Goal: Information Seeking & Learning: Learn about a topic

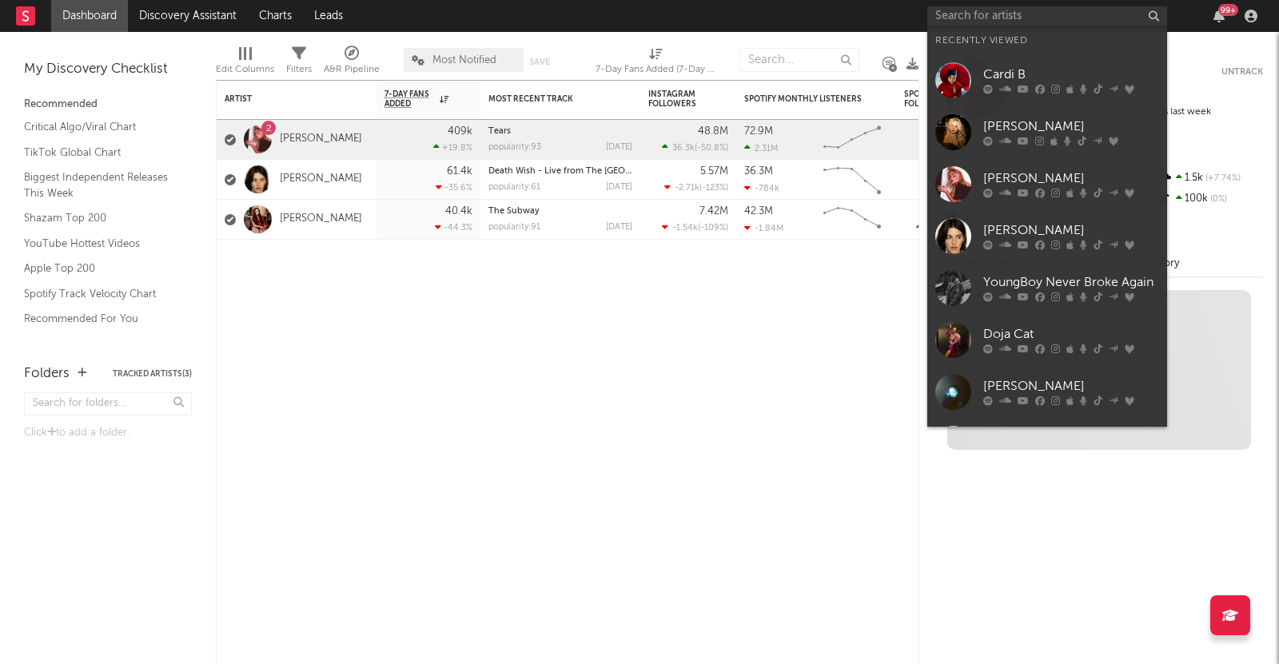
type input "c"
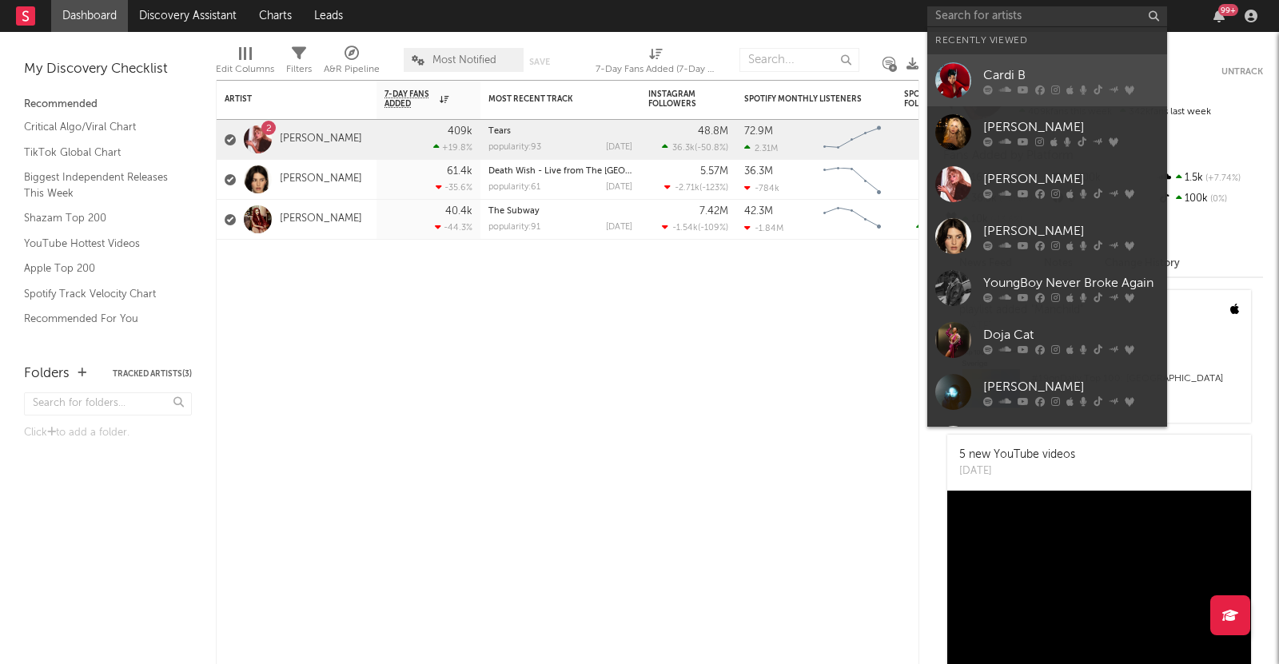
click at [1000, 70] on div "Cardi B" at bounding box center [1071, 75] width 176 height 19
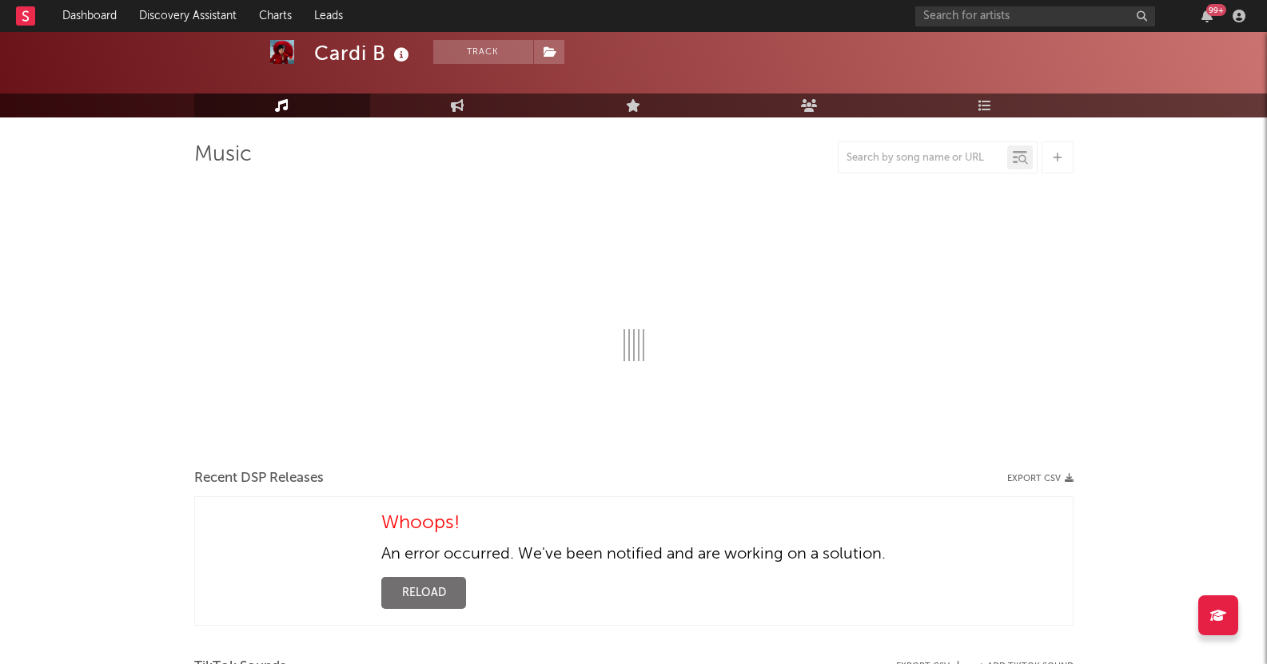
select select "6m"
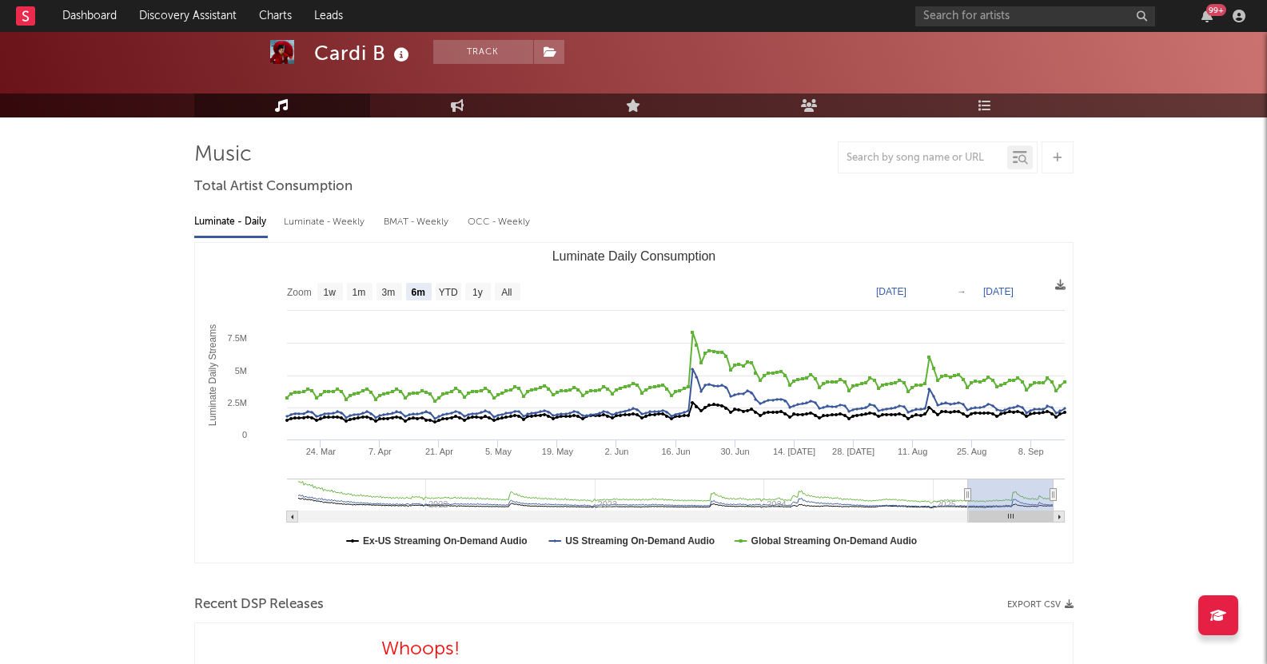
scroll to position [74, 0]
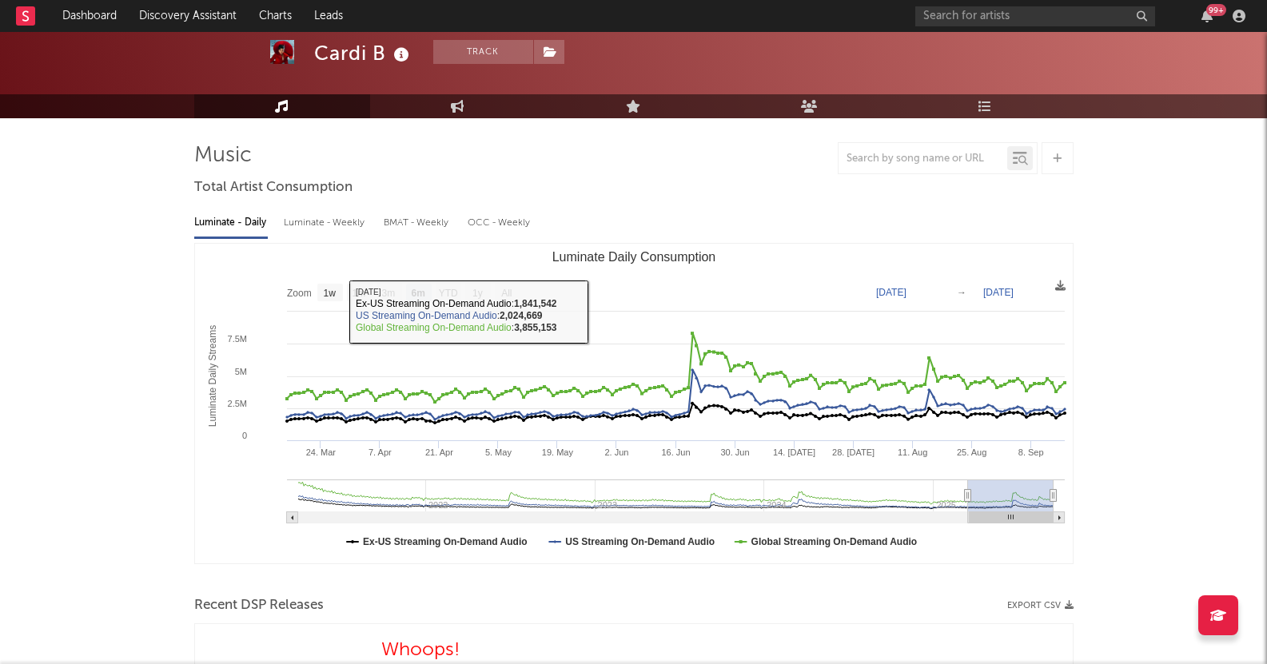
click at [346, 233] on div "Luminate - Weekly" at bounding box center [326, 222] width 84 height 27
select select "6m"
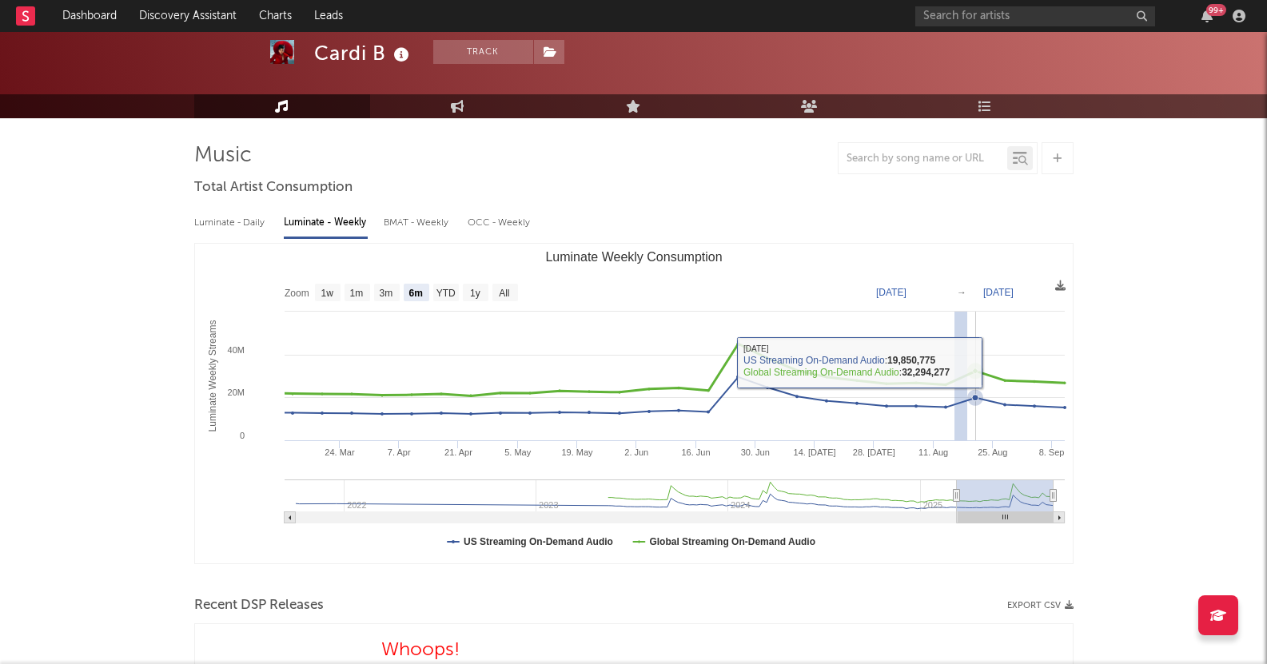
drag, startPoint x: 1008, startPoint y: 358, endPoint x: 959, endPoint y: 378, distance: 52.7
type input "[DATE]"
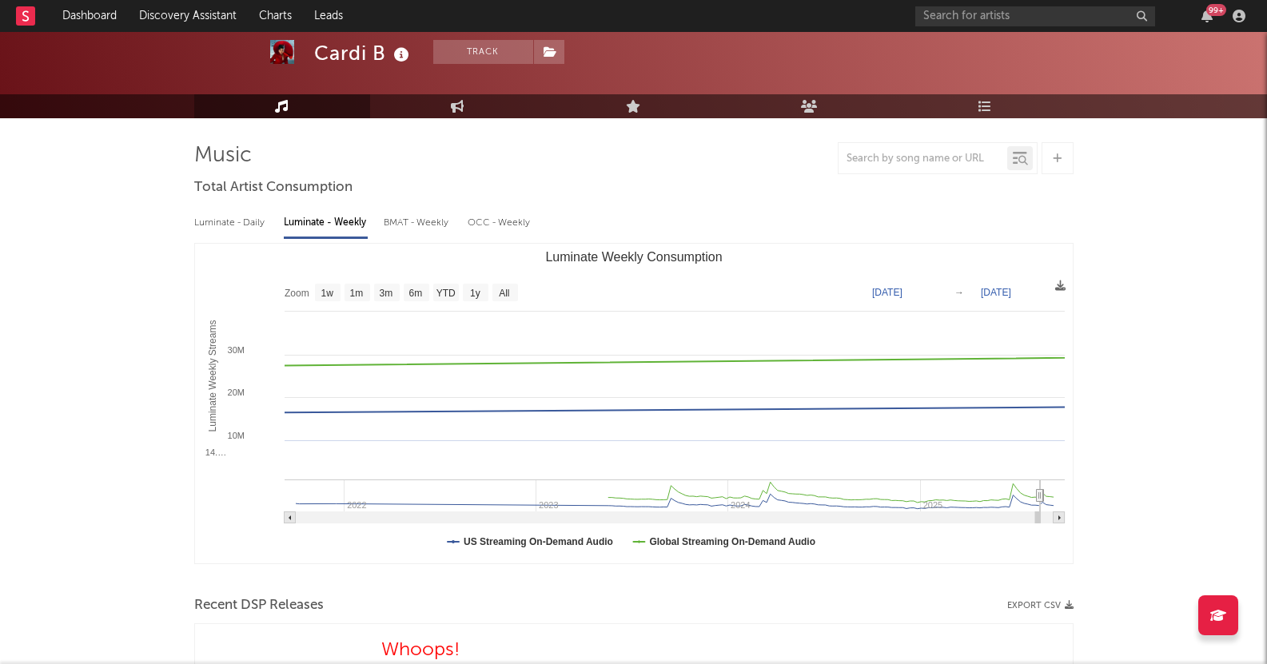
click at [426, 290] on rect "Luminate Weekly Consumption" at bounding box center [417, 293] width 26 height 18
select select "6m"
type input "[DATE]"
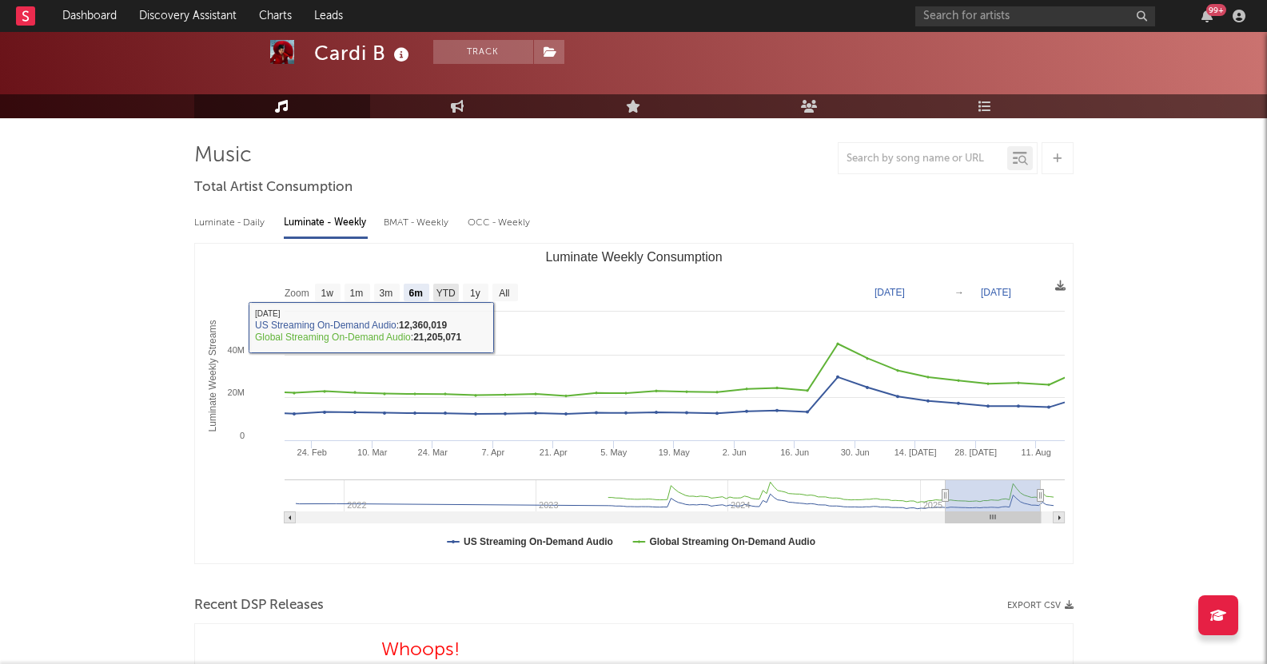
click at [441, 288] on text "YTD" at bounding box center [445, 293] width 19 height 11
select select "YTD"
type input "[DATE]"
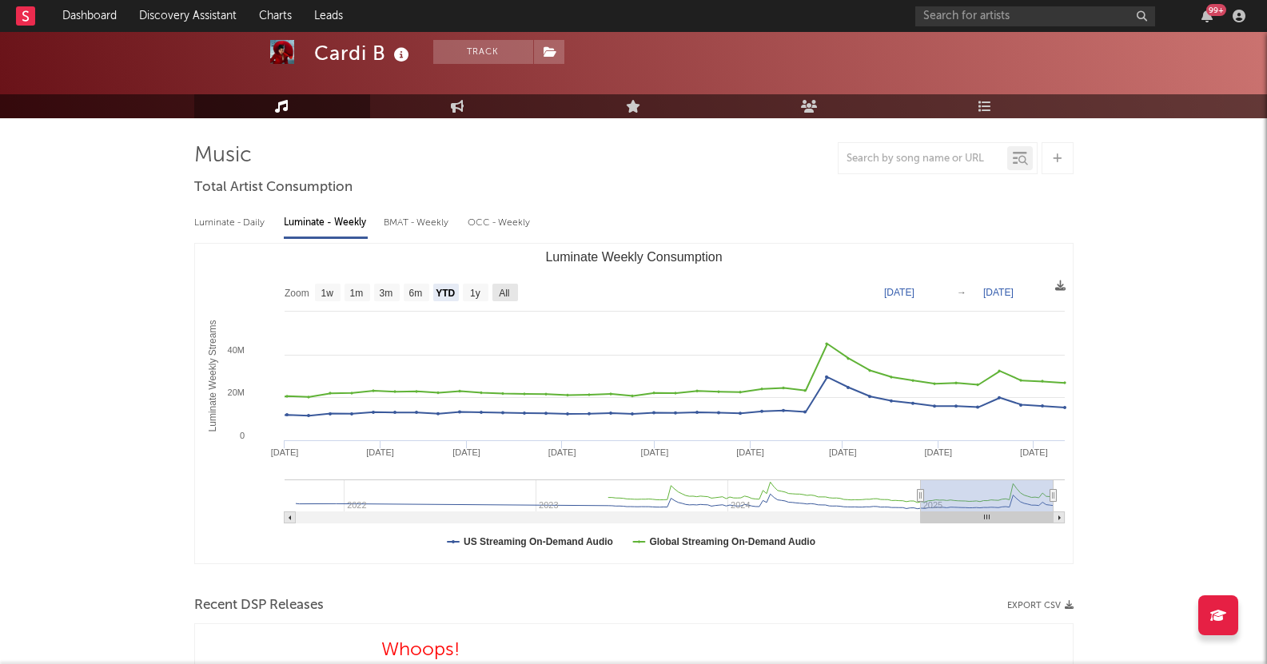
click at [497, 291] on rect "Luminate Weekly Consumption" at bounding box center [505, 293] width 26 height 18
select select "All"
type input "[DATE]"
